Goal: Contribute content: Contribute content

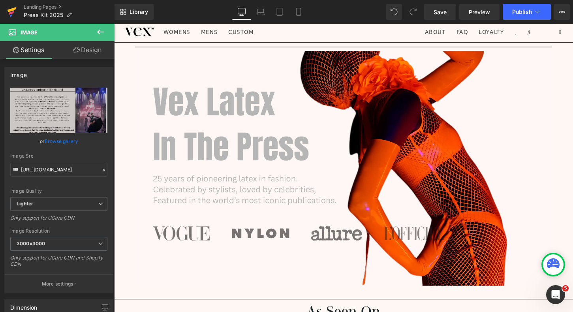
click at [8, 14] on icon at bounding box center [11, 12] width 9 height 20
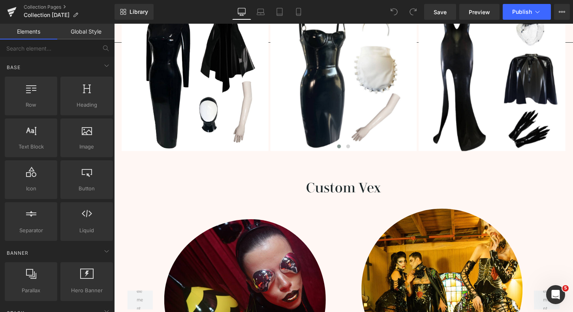
scroll to position [1237, 0]
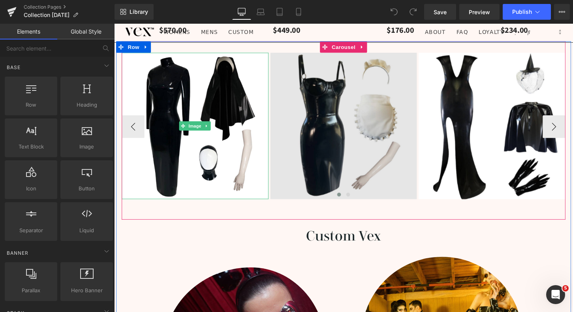
click at [279, 165] on img at bounding box center [353, 130] width 153 height 153
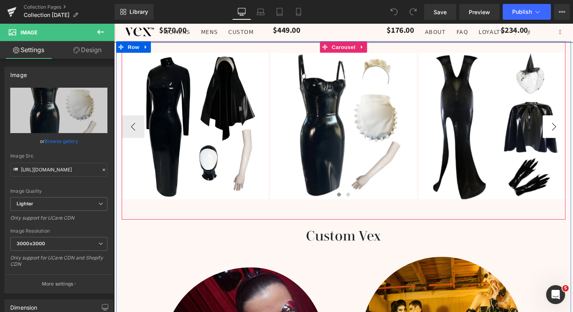
click at [567, 137] on button "›" at bounding box center [572, 131] width 24 height 24
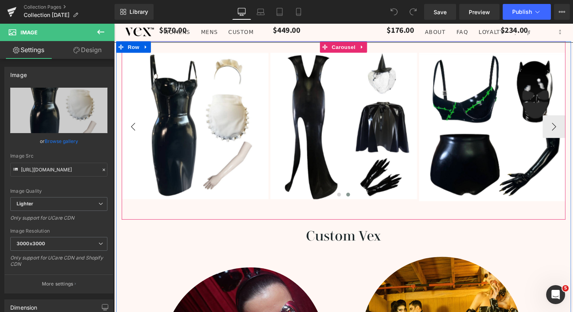
click at [132, 133] on button "‹" at bounding box center [134, 131] width 24 height 24
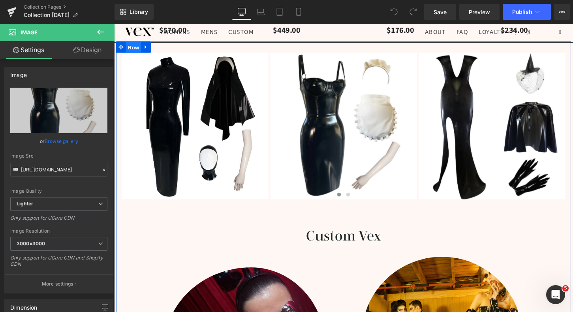
click at [132, 50] on span "Row" at bounding box center [134, 49] width 16 height 12
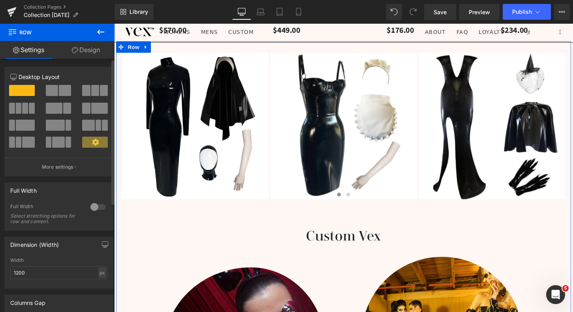
click at [21, 107] on span at bounding box center [19, 108] width 6 height 11
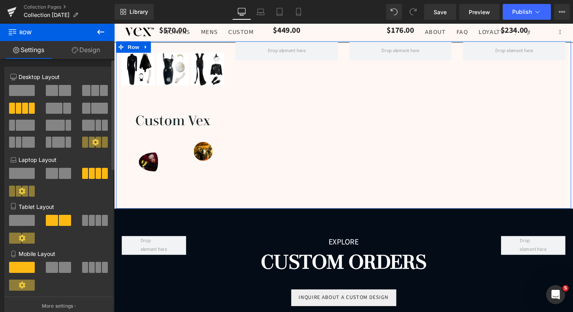
click at [100, 88] on span at bounding box center [104, 90] width 8 height 11
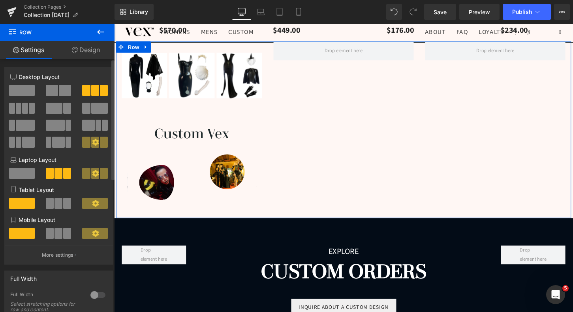
click at [16, 88] on span at bounding box center [22, 90] width 26 height 11
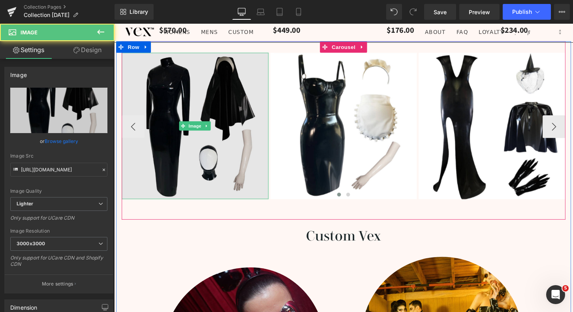
click at [137, 131] on img at bounding box center [198, 130] width 153 height 153
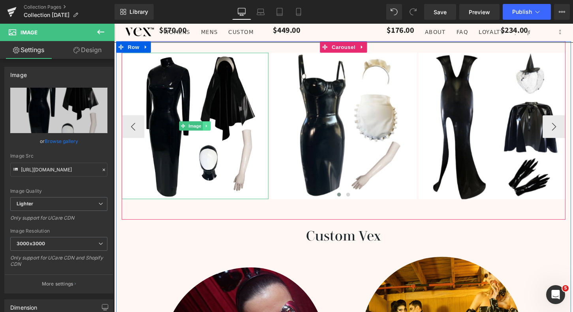
click at [213, 129] on link at bounding box center [210, 129] width 8 height 9
click at [208, 131] on icon at bounding box center [206, 130] width 4 height 4
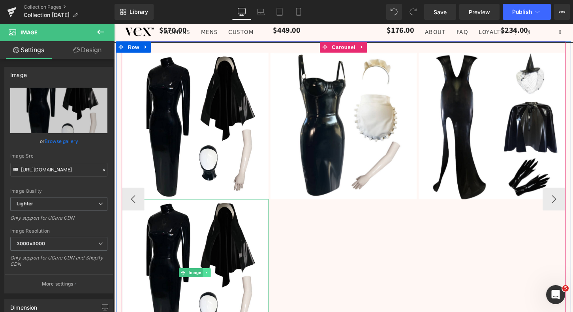
click at [213, 284] on link at bounding box center [210, 282] width 8 height 9
click at [215, 285] on link at bounding box center [215, 282] width 8 height 9
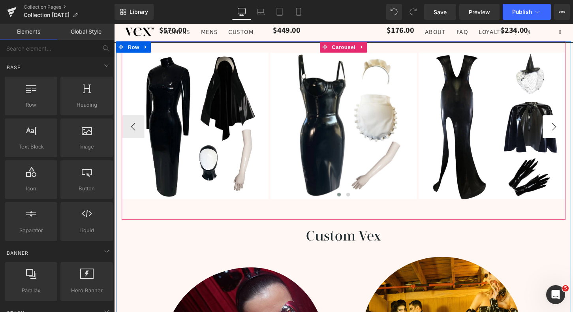
click at [564, 140] on button "›" at bounding box center [572, 131] width 24 height 24
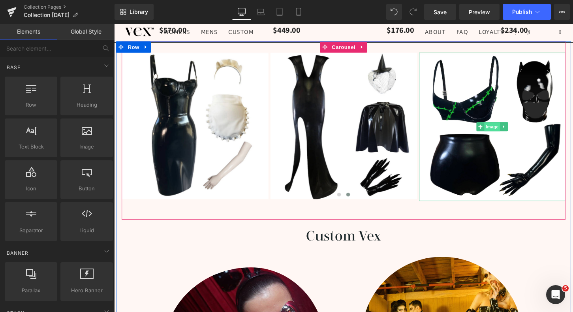
click at [509, 133] on span "Image" at bounding box center [508, 131] width 17 height 9
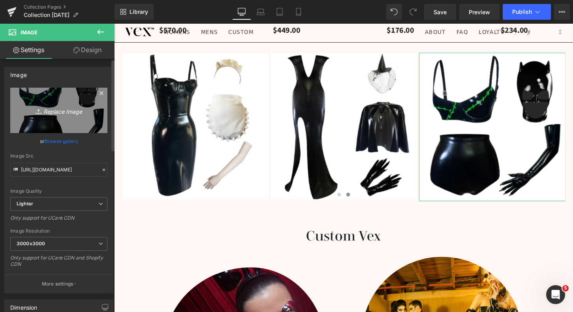
click at [60, 109] on icon "Replace Image" at bounding box center [58, 110] width 63 height 10
type input "C:\fakepath\Copy of TEMPLATE FOR PRODUCT PHOTOS-3.png"
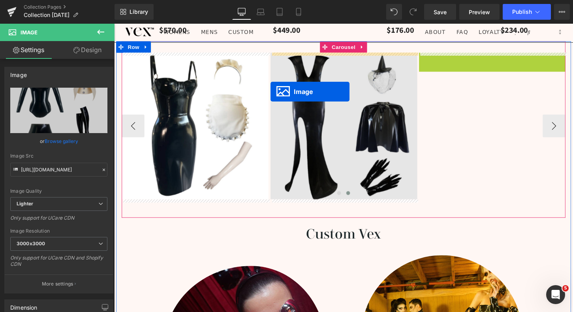
drag, startPoint x: 497, startPoint y: 131, endPoint x: 277, endPoint y: 94, distance: 222.8
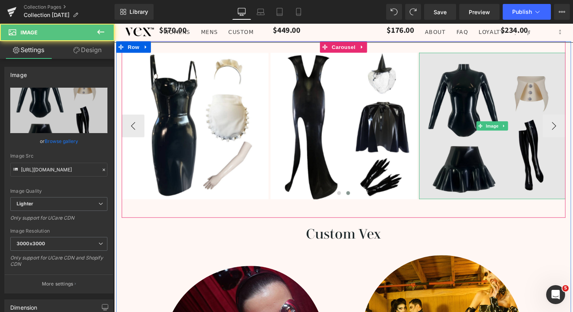
click at [572, 126] on img at bounding box center [507, 130] width 153 height 153
click at [571, 131] on img at bounding box center [507, 130] width 153 height 153
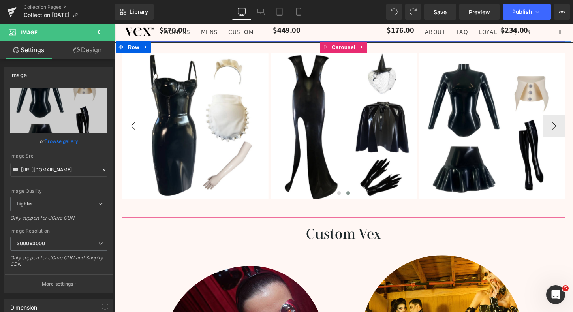
click at [133, 133] on button "‹" at bounding box center [134, 130] width 24 height 24
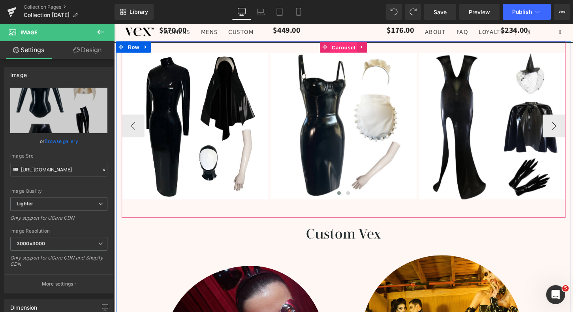
click at [354, 49] on span "Carousel" at bounding box center [353, 49] width 28 height 12
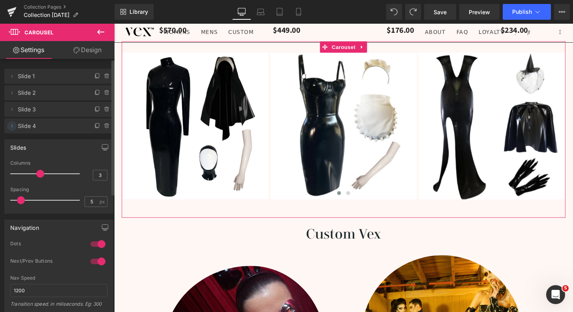
click at [15, 129] on icon at bounding box center [12, 126] width 6 height 6
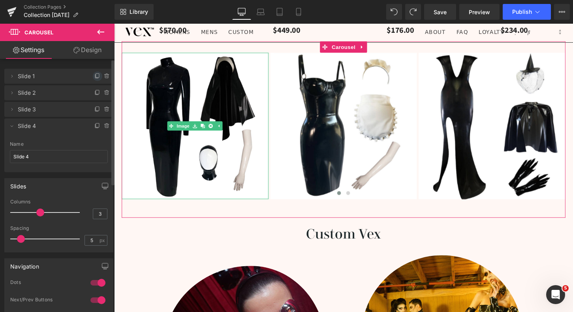
drag, startPoint x: 94, startPoint y: 126, endPoint x: 94, endPoint y: 77, distance: 48.9
click at [94, 67] on ul "Delete Cancel Slide 1 Slide 1 Name Slide 1 Delete Cancel Slide 2 Slide 2 Name S…" at bounding box center [58, 67] width 109 height 0
click at [96, 77] on icon at bounding box center [97, 75] width 3 height 4
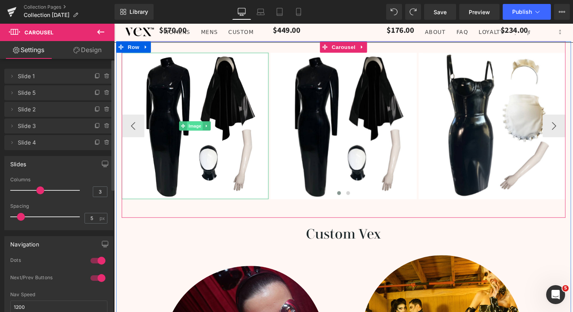
click at [198, 129] on span "Image" at bounding box center [198, 129] width 17 height 9
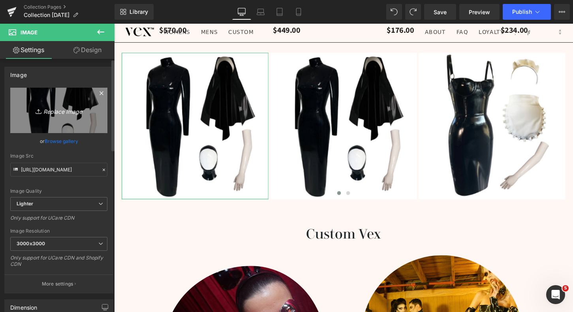
click at [47, 112] on icon "Replace Image" at bounding box center [58, 110] width 63 height 10
type input "C:\fakepath\Copy of TEMPLATE FOR PRODUCT PHOTOS-3.png"
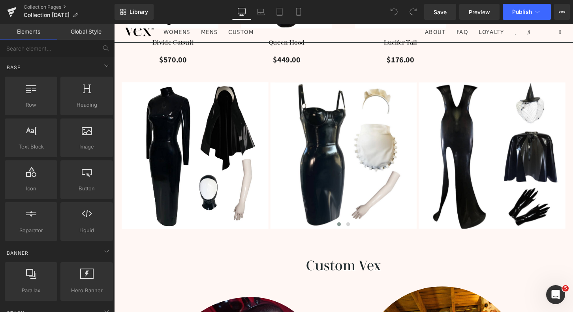
scroll to position [1196, 0]
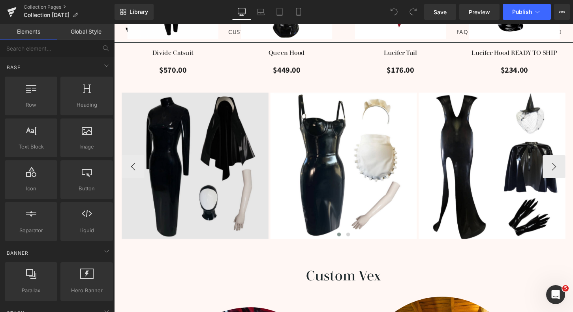
click at [188, 173] on div "Image" at bounding box center [198, 171] width 153 height 153
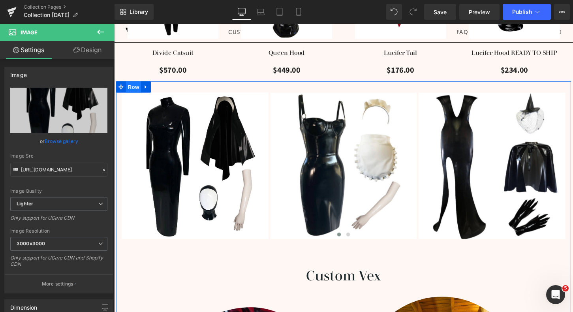
click at [136, 89] on span "Row" at bounding box center [134, 90] width 16 height 12
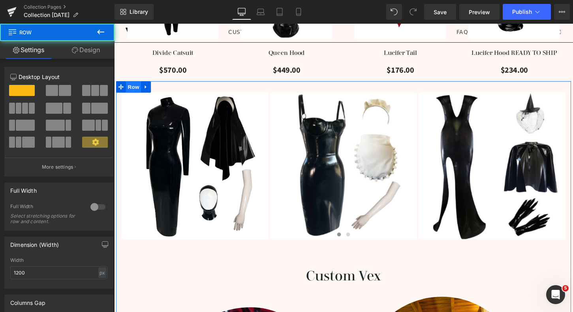
click at [136, 89] on span "Row" at bounding box center [134, 90] width 16 height 12
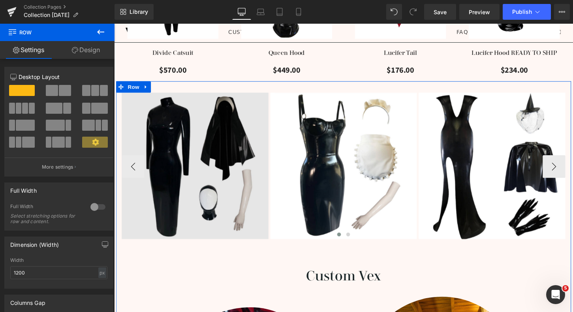
click at [193, 117] on img at bounding box center [198, 171] width 153 height 153
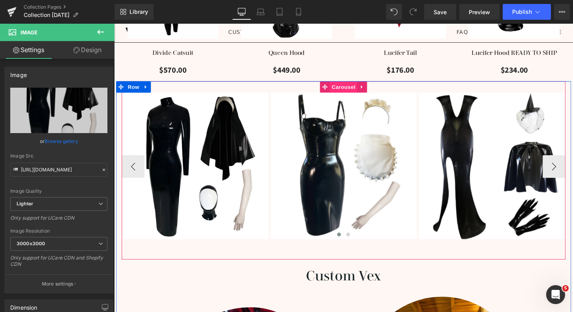
click at [350, 90] on span "Carousel" at bounding box center [353, 90] width 28 height 12
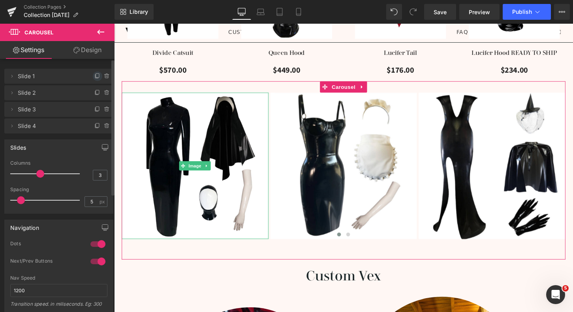
click at [94, 77] on icon at bounding box center [97, 76] width 6 height 6
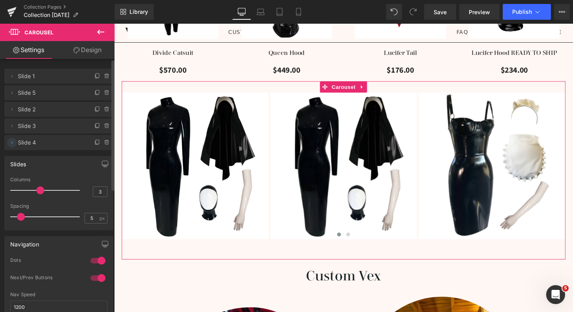
click at [12, 142] on icon at bounding box center [12, 142] width 6 height 6
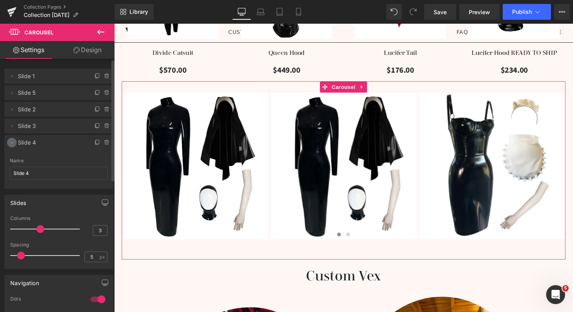
click at [12, 142] on icon at bounding box center [12, 142] width 6 height 6
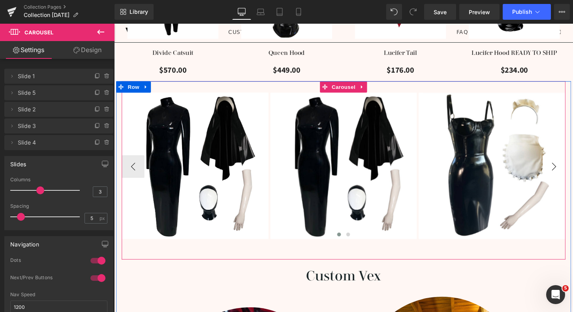
click at [572, 172] on button "›" at bounding box center [572, 173] width 24 height 24
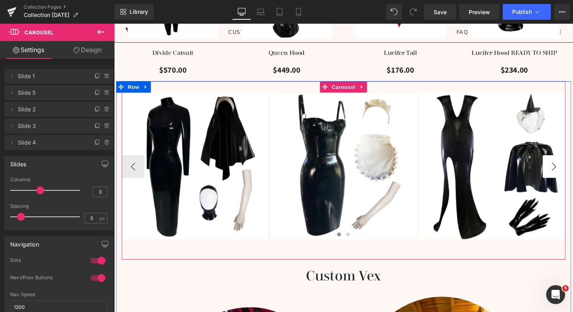
click at [572, 171] on button "›" at bounding box center [572, 173] width 24 height 24
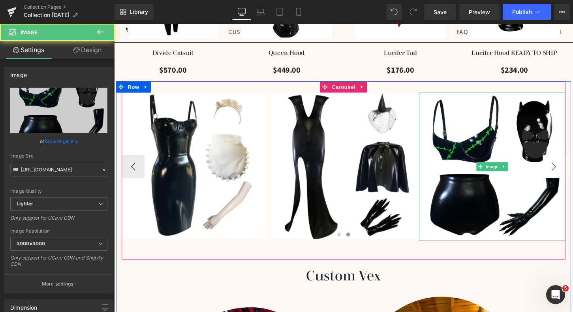
click at [572, 171] on img at bounding box center [507, 172] width 153 height 154
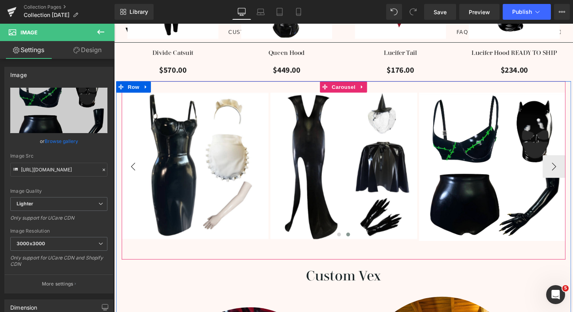
click at [135, 176] on button "‹" at bounding box center [134, 173] width 24 height 24
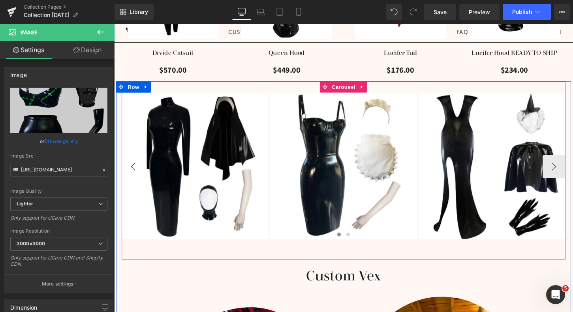
click at [135, 176] on button "‹" at bounding box center [134, 173] width 24 height 24
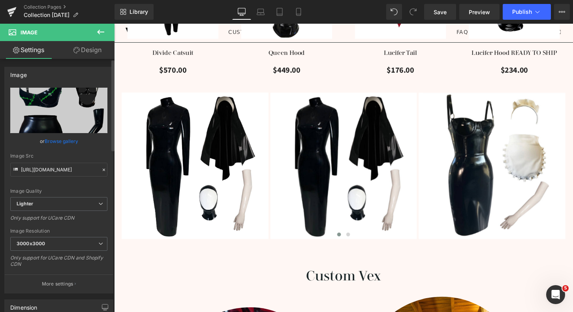
click at [63, 140] on link "Browse gallery" at bounding box center [62, 141] width 34 height 14
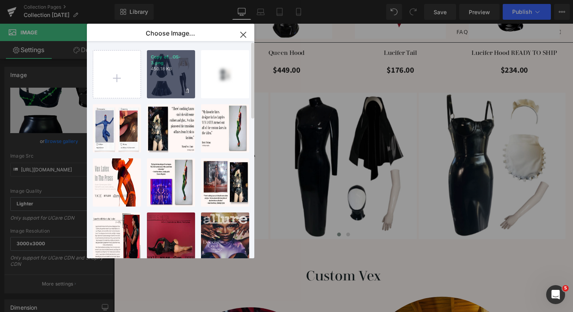
click at [167, 77] on div "Copy of...OS-3.png 450.18 KB" at bounding box center [171, 74] width 48 height 48
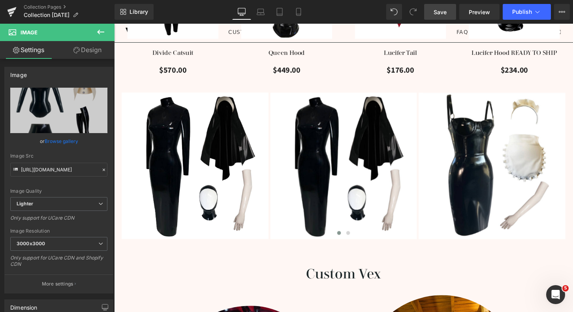
click at [443, 12] on span "Save" at bounding box center [439, 12] width 13 height 8
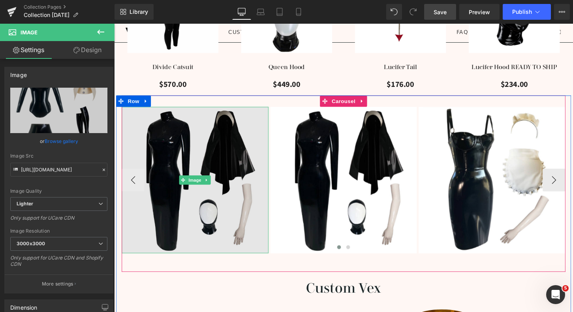
scroll to position [1191, 0]
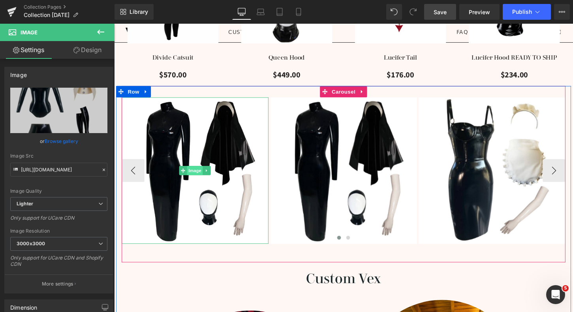
click at [200, 177] on span "Image" at bounding box center [198, 176] width 17 height 9
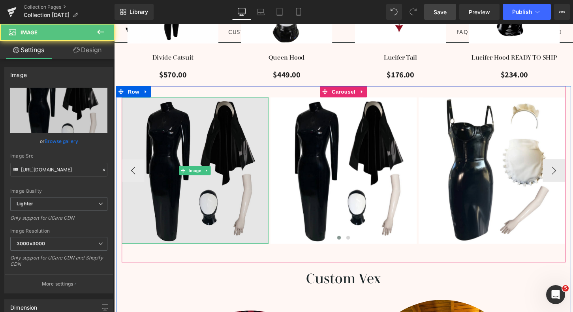
click at [193, 140] on img at bounding box center [198, 176] width 153 height 153
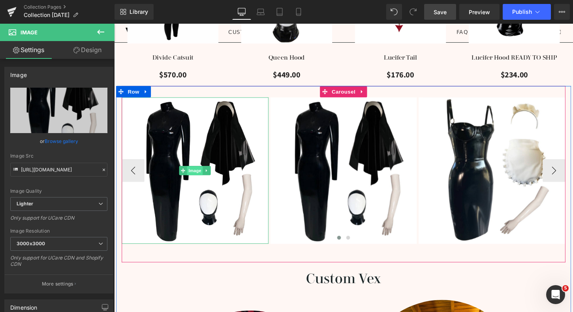
click at [198, 175] on span "Image" at bounding box center [198, 176] width 17 height 9
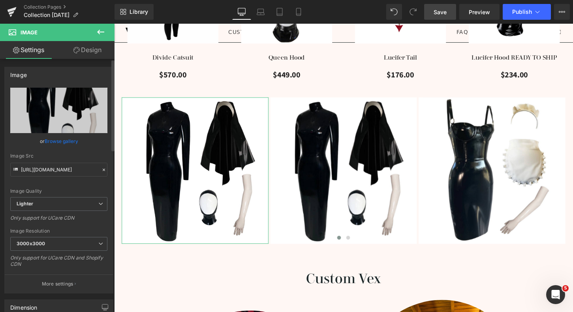
click at [70, 142] on link "Browse gallery" at bounding box center [62, 141] width 34 height 14
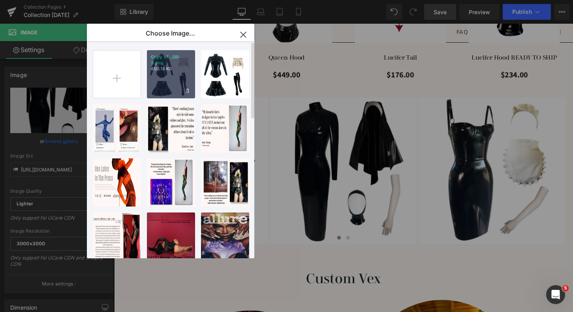
click at [180, 74] on div "Copy of...OS-3.png 450.18 KB" at bounding box center [171, 74] width 48 height 48
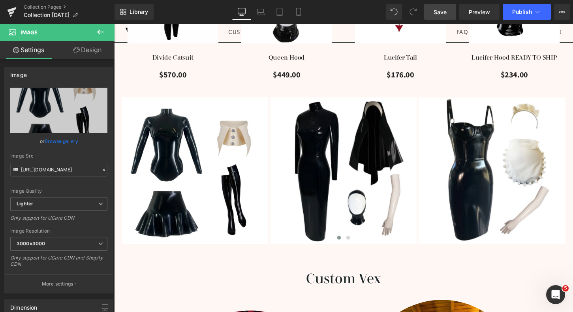
click at [437, 12] on span "Save" at bounding box center [439, 12] width 13 height 8
click at [442, 12] on span "Save" at bounding box center [439, 12] width 13 height 8
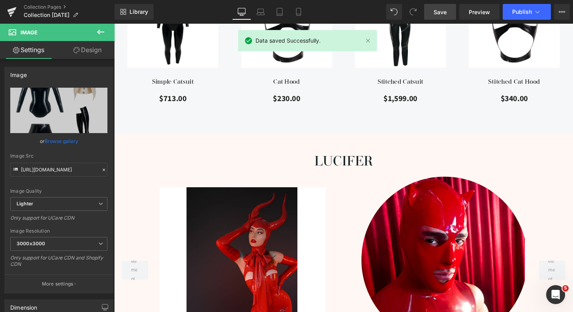
scroll to position [641, 0]
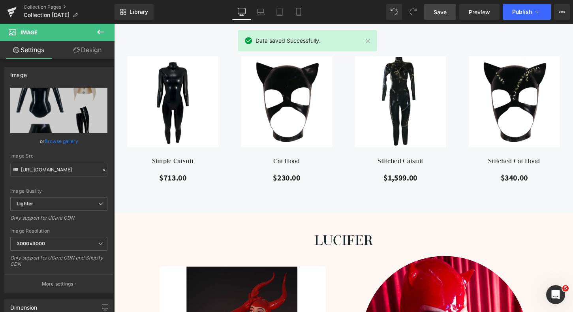
click at [199, 79] on img at bounding box center [175, 105] width 95 height 95
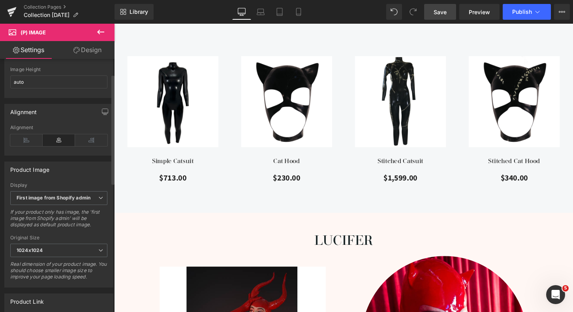
scroll to position [0, 0]
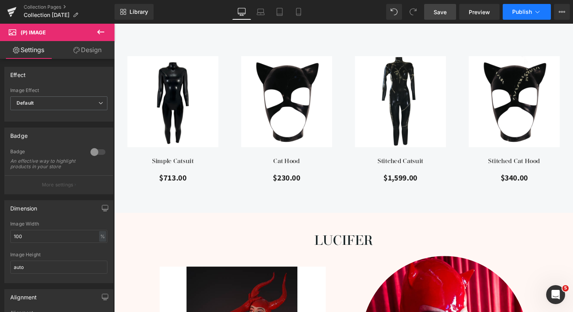
click at [525, 13] on span "Publish" at bounding box center [522, 12] width 20 height 6
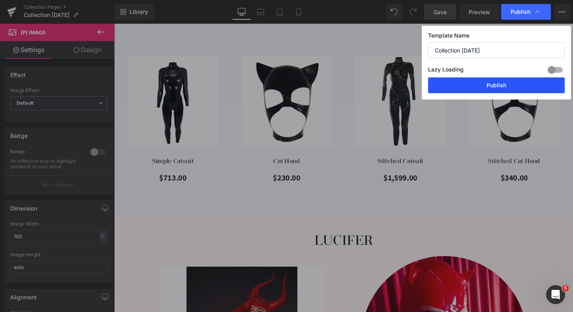
click at [502, 89] on button "Publish" at bounding box center [496, 85] width 137 height 16
